Goal: Navigation & Orientation: Understand site structure

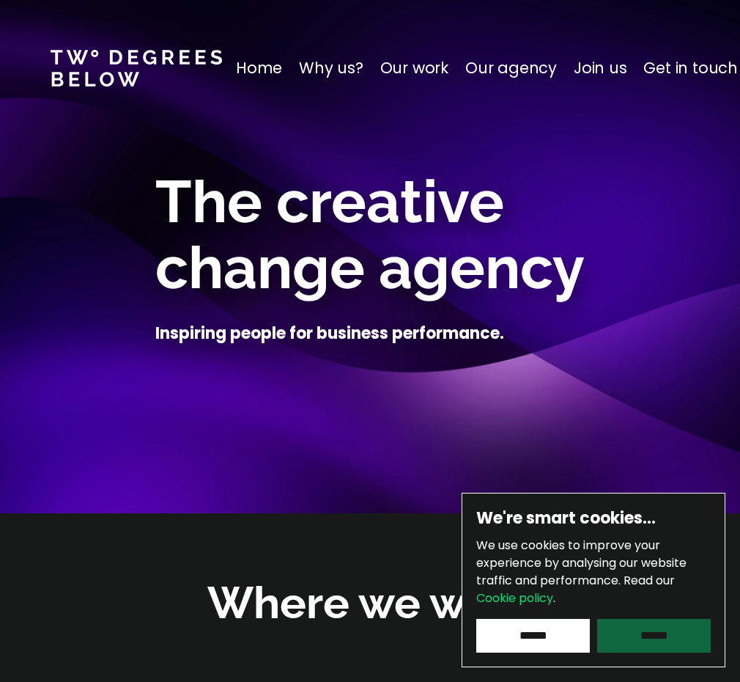
click at [656, 640] on input "******" at bounding box center [654, 636] width 114 height 34
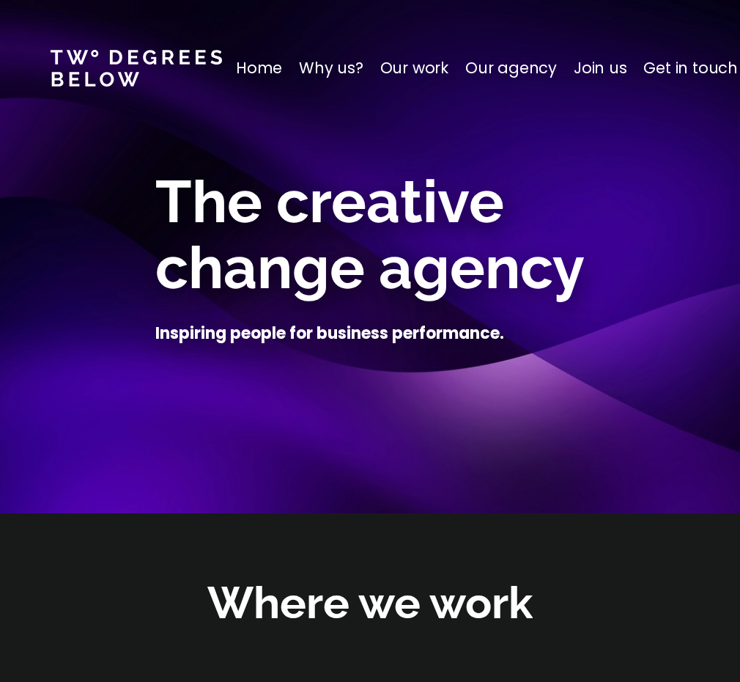
click at [270, 67] on p "Home" at bounding box center [259, 67] width 46 height 23
click at [328, 65] on p "Why us?" at bounding box center [331, 67] width 64 height 23
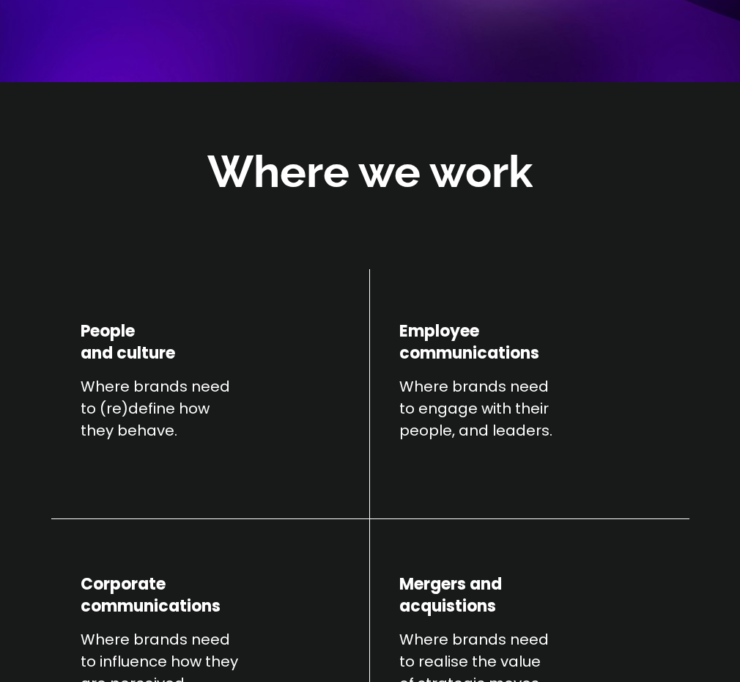
scroll to position [513, 0]
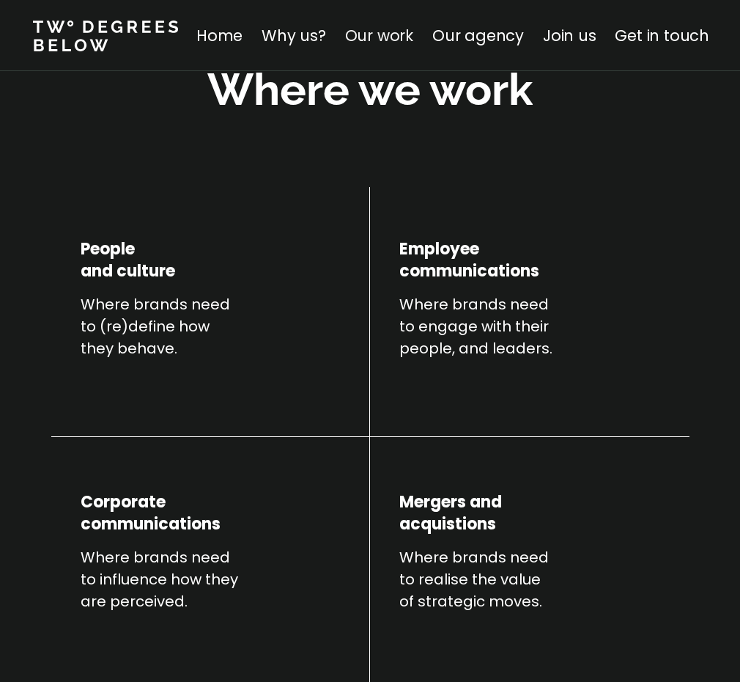
click at [396, 37] on link "Our work" at bounding box center [379, 35] width 68 height 21
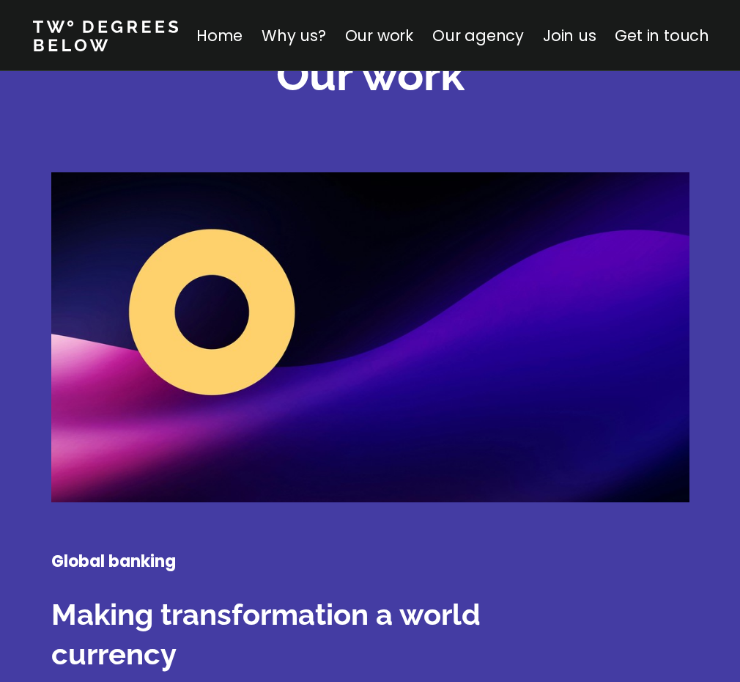
scroll to position [2126, 1]
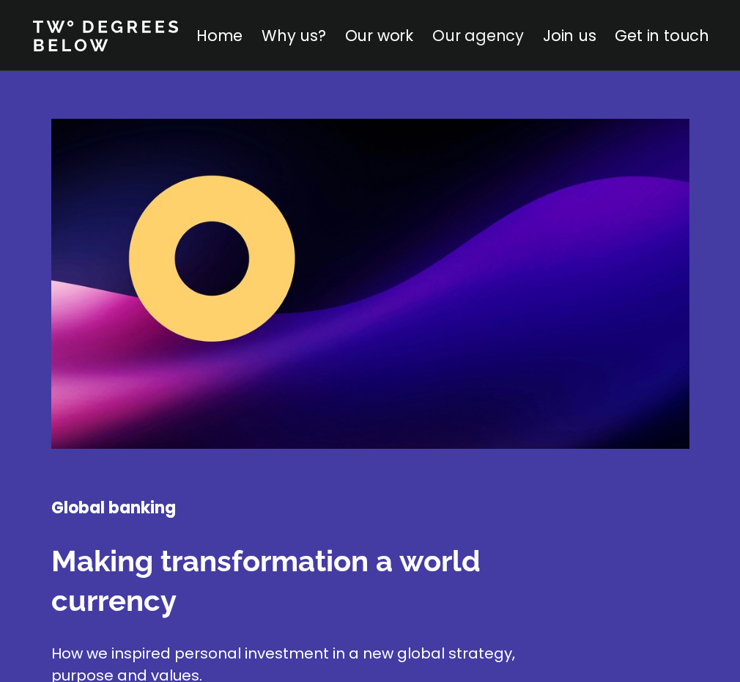
click at [500, 40] on link "Our agency" at bounding box center [478, 35] width 92 height 21
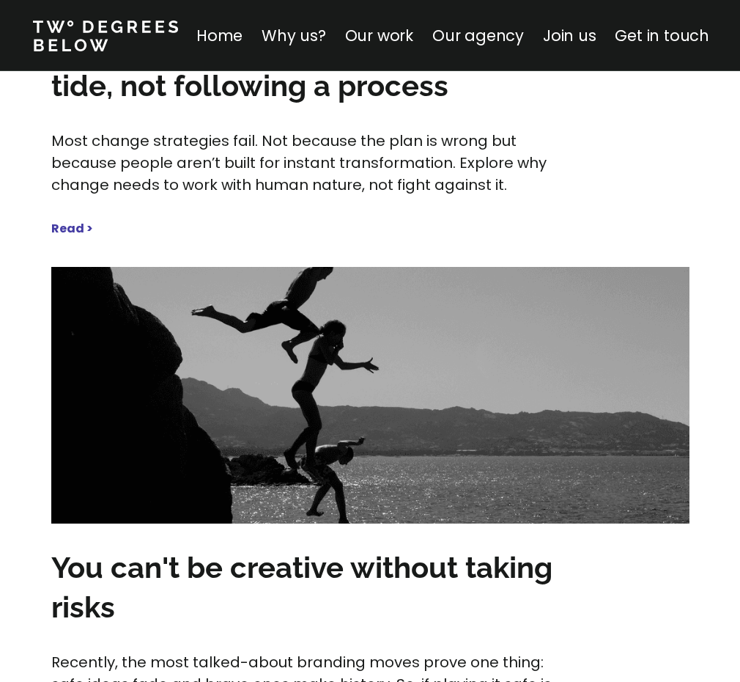
scroll to position [7252, 0]
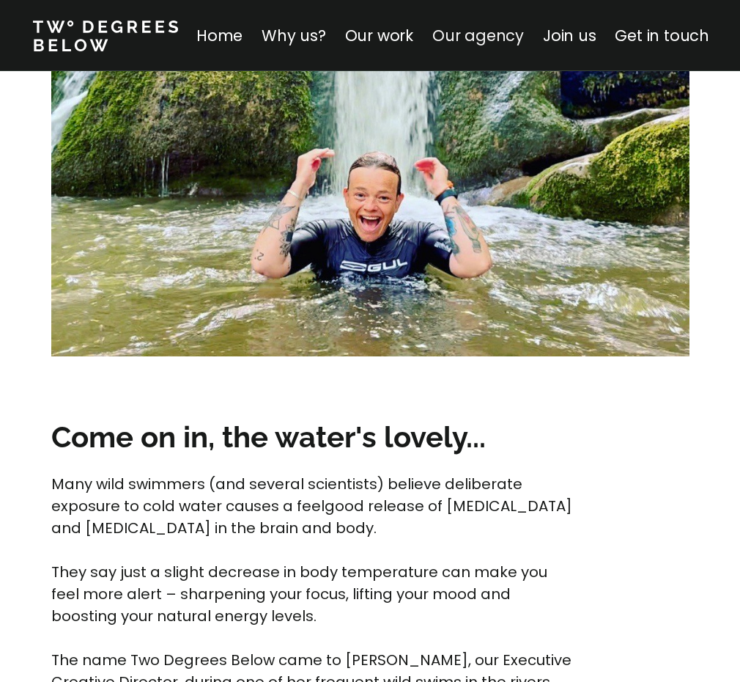
click at [492, 43] on link "Our agency" at bounding box center [478, 35] width 92 height 21
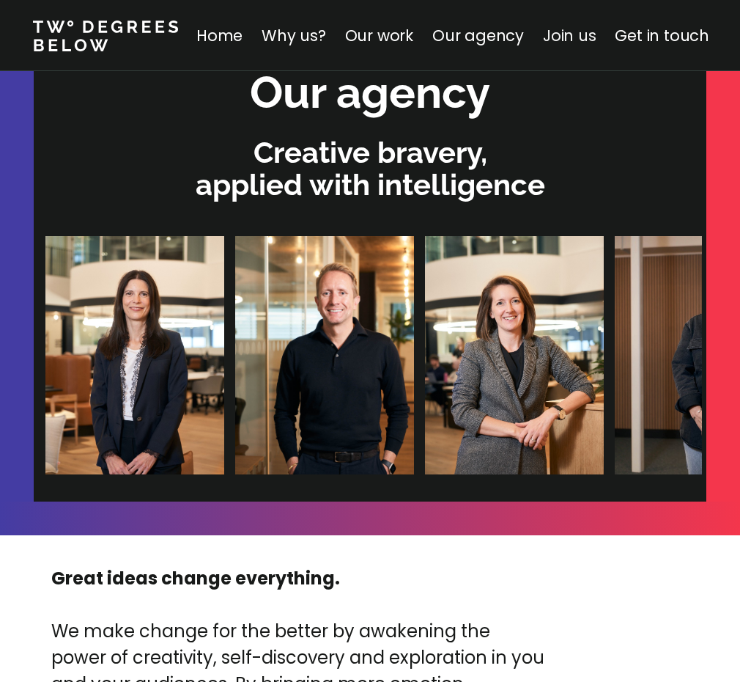
click at [588, 29] on link "Join us" at bounding box center [569, 35] width 53 height 21
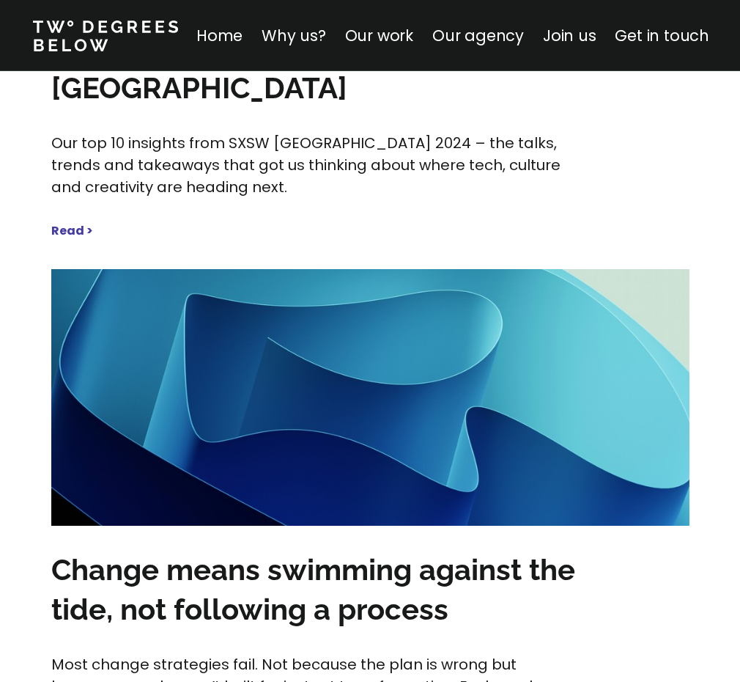
scroll to position [6584, 0]
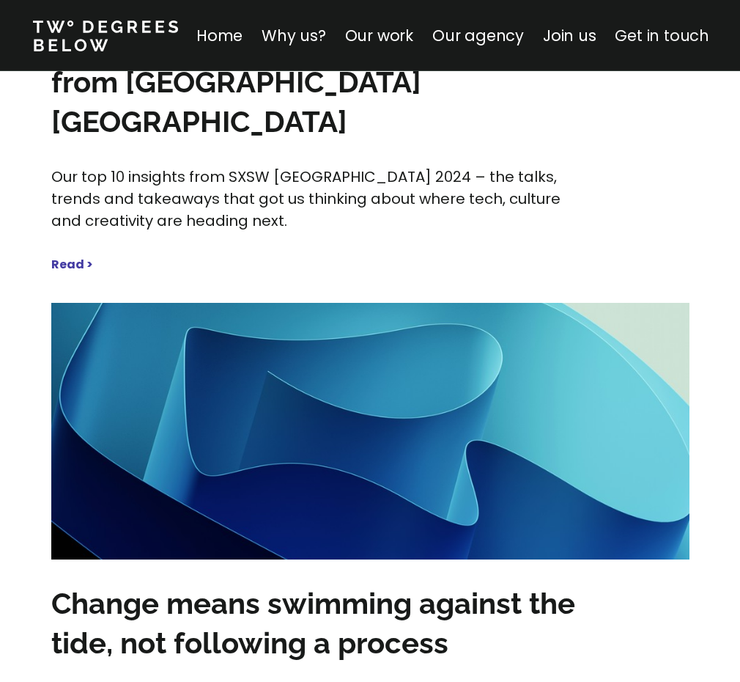
click at [647, 37] on link "Get in touch" at bounding box center [662, 35] width 94 height 21
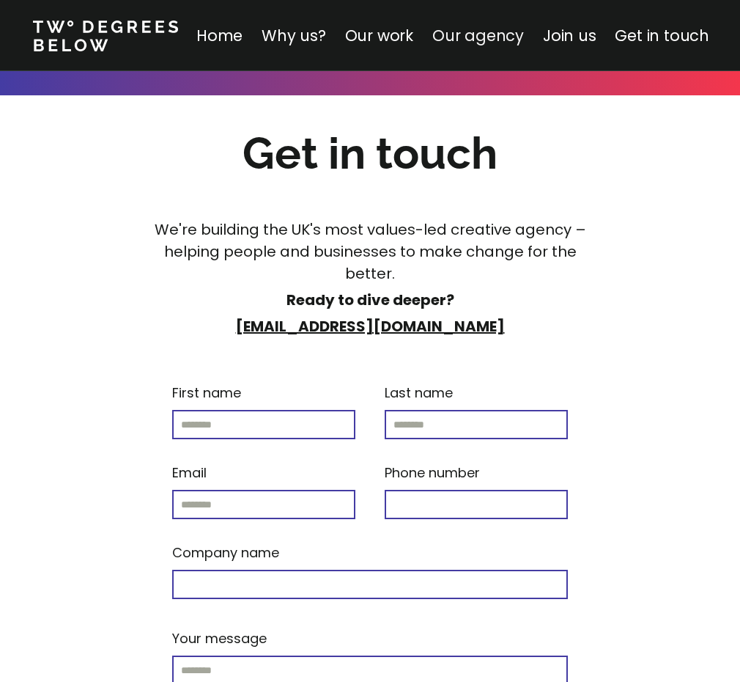
click at [505, 34] on link "Our agency" at bounding box center [478, 35] width 92 height 21
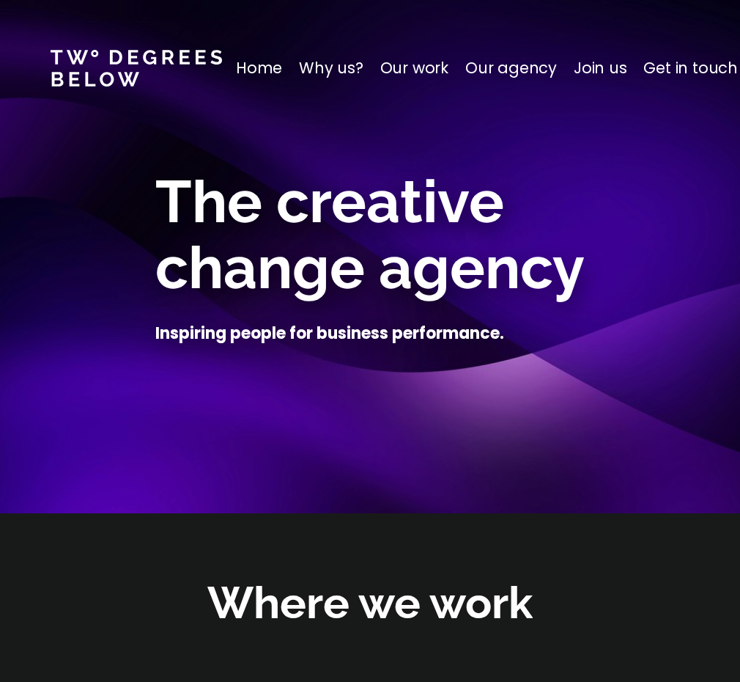
click at [405, 62] on p "Our work" at bounding box center [414, 67] width 68 height 23
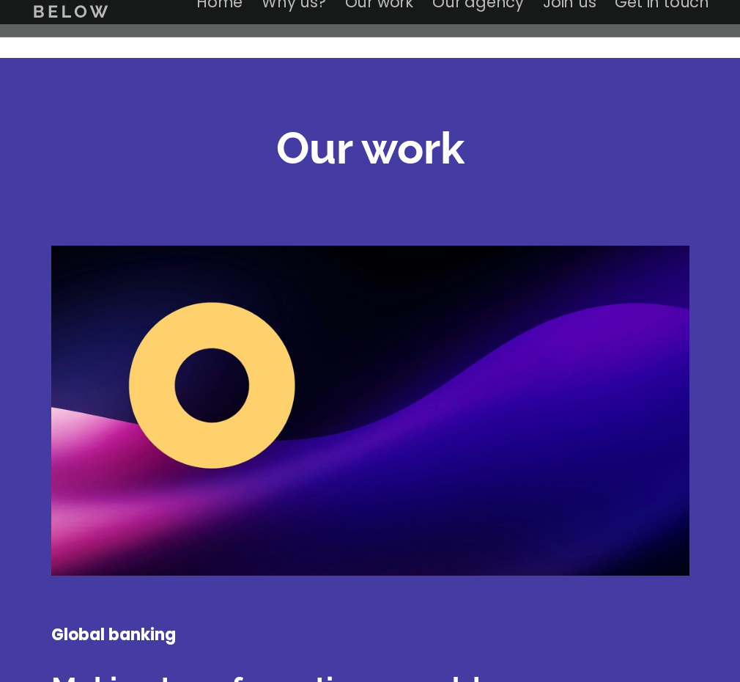
scroll to position [2045, 0]
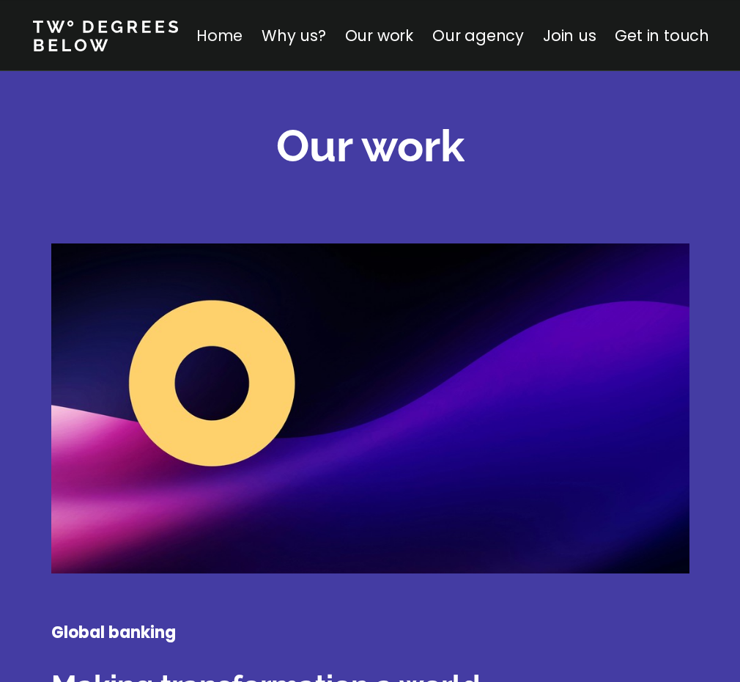
click at [243, 44] on link "Home" at bounding box center [219, 35] width 46 height 21
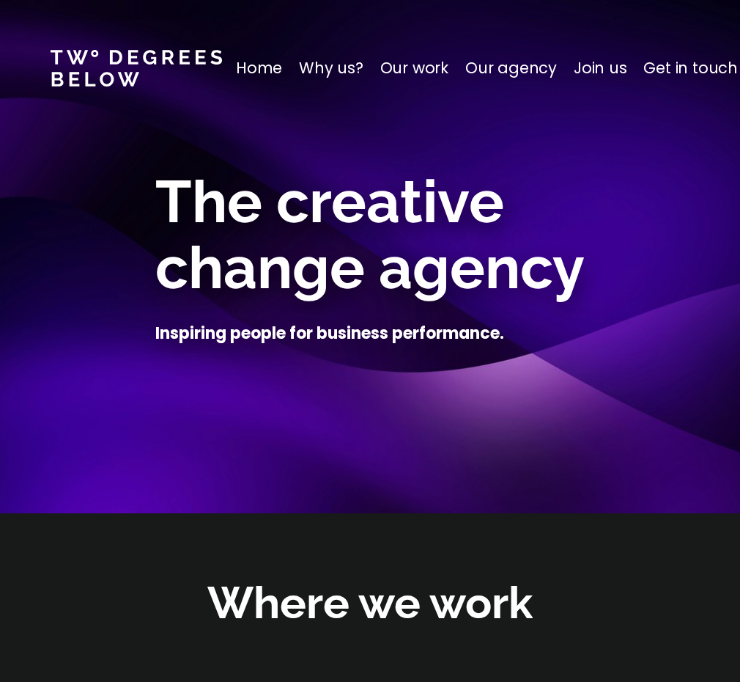
click at [175, 56] on link at bounding box center [136, 68] width 171 height 37
click at [252, 76] on p "Home" at bounding box center [259, 67] width 46 height 23
click at [182, 57] on link at bounding box center [136, 68] width 171 height 37
click at [267, 77] on p "Home" at bounding box center [259, 67] width 46 height 23
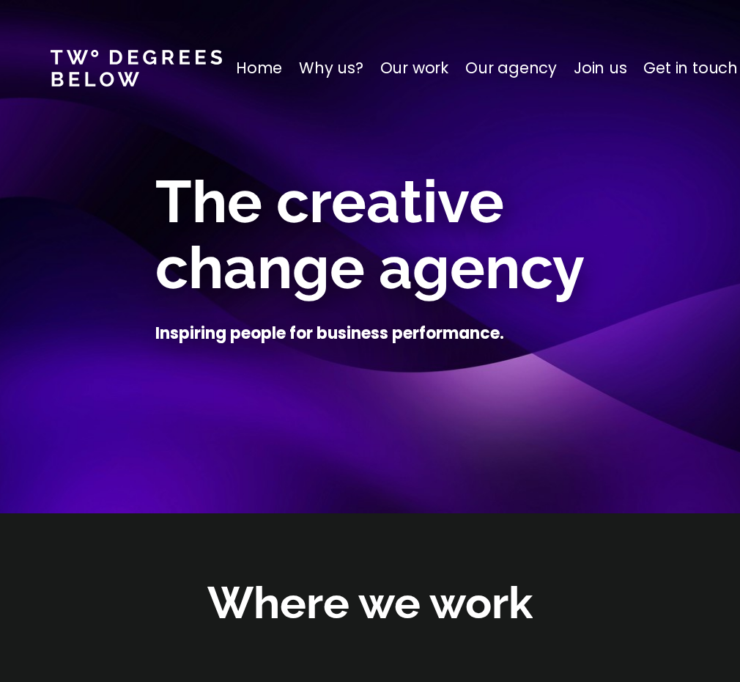
click at [264, 70] on p "Home" at bounding box center [259, 67] width 46 height 23
